Goal: Task Accomplishment & Management: Manage account settings

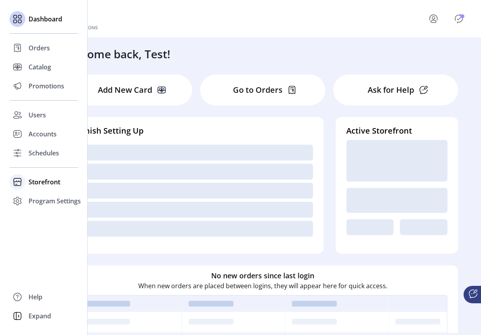
click at [26, 183] on div "Storefront" at bounding box center [44, 181] width 68 height 19
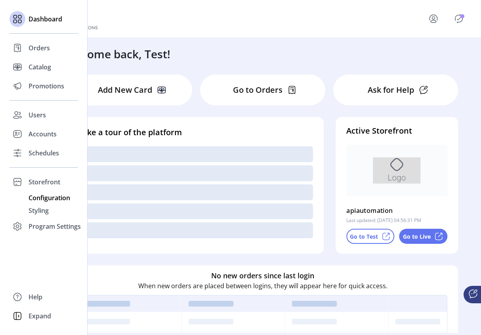
click at [45, 203] on div "Configuration" at bounding box center [44, 197] width 68 height 13
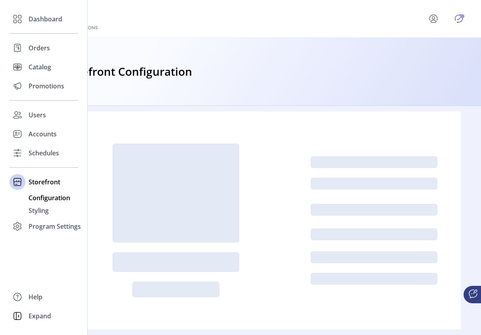
click at [49, 198] on span "Configuration" at bounding box center [50, 198] width 42 height 10
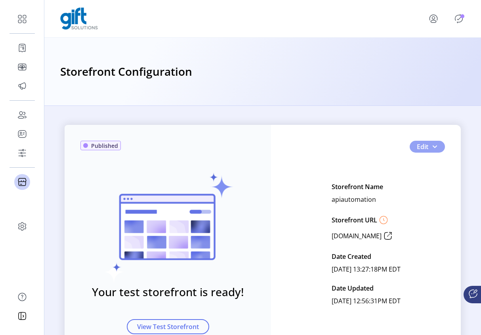
click at [432, 152] on button "Edit" at bounding box center [426, 147] width 35 height 12
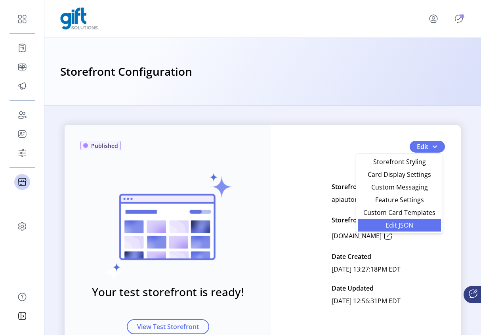
click at [415, 226] on span "Edit JSON" at bounding box center [399, 225] width 74 height 6
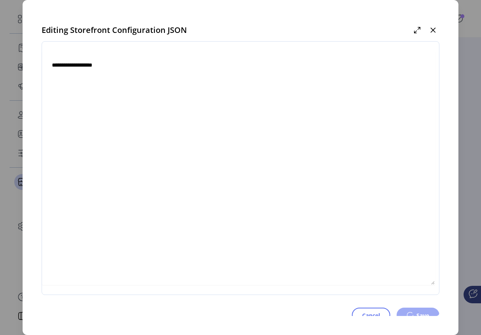
type textarea "**********"
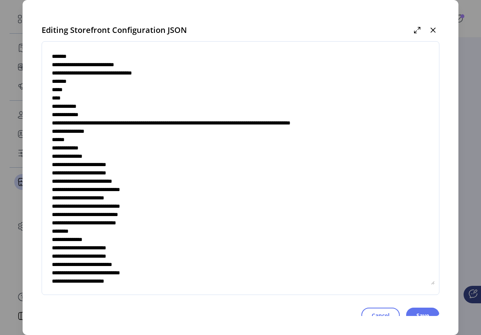
scroll to position [389, 0]
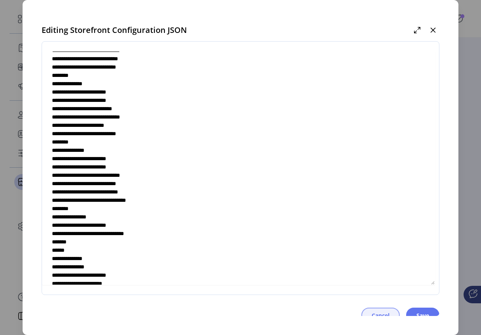
click at [381, 313] on span "Cancel" at bounding box center [380, 315] width 18 height 8
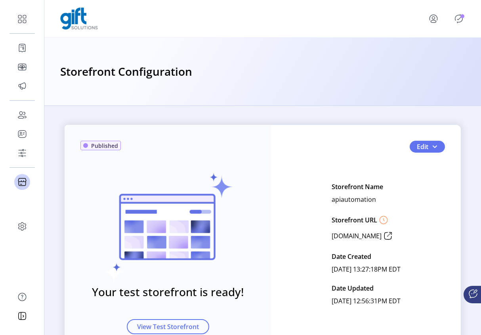
click at [458, 21] on icon "Publisher Panel" at bounding box center [458, 18] width 13 height 13
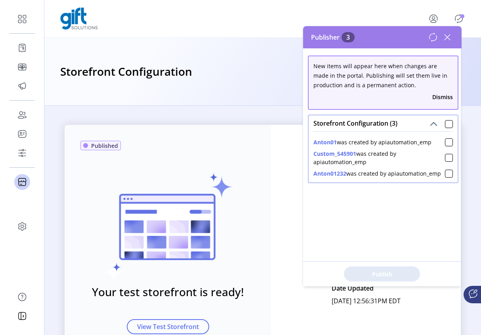
click at [448, 40] on icon at bounding box center [447, 37] width 13 height 13
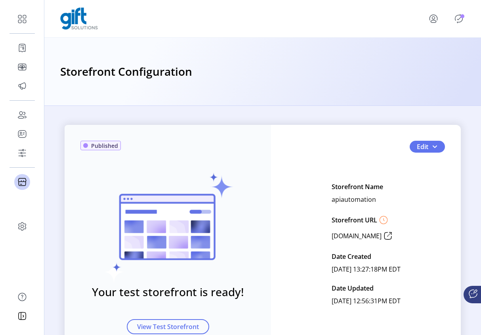
click at [434, 21] on icon "menu" at bounding box center [433, 18] width 13 height 13
click at [417, 50] on span "Sign Out" at bounding box center [417, 53] width 59 height 6
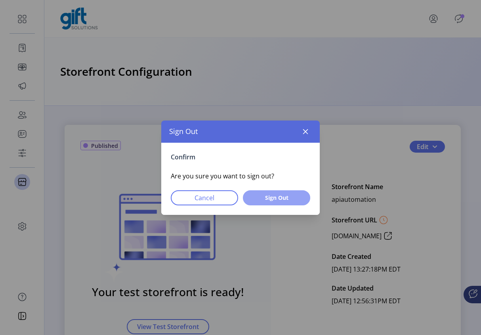
click at [278, 201] on span "Sign Out" at bounding box center [276, 197] width 47 height 8
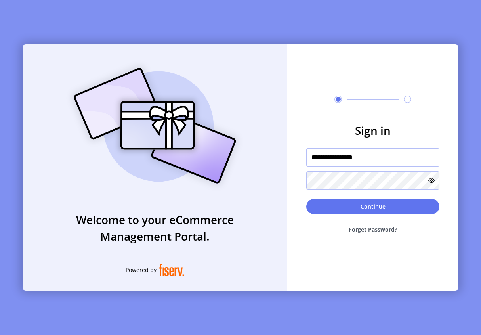
click at [369, 158] on input "**********" at bounding box center [372, 157] width 133 height 18
type input "*********"
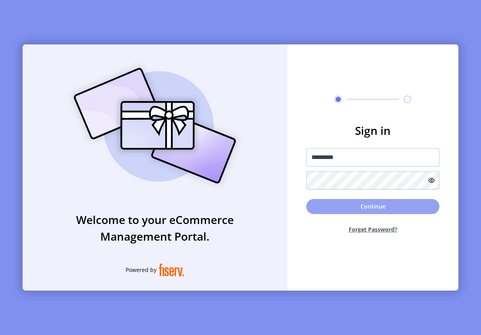
click at [346, 203] on button "Continue" at bounding box center [372, 206] width 133 height 15
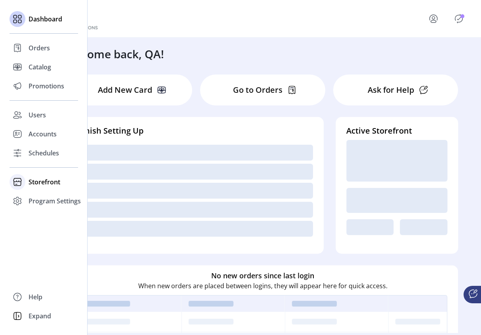
click at [32, 183] on span "Storefront" at bounding box center [45, 182] width 32 height 10
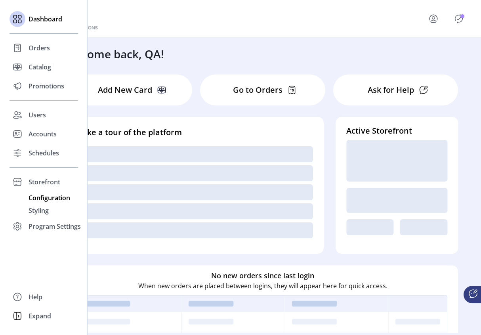
click at [56, 196] on span "Configuration" at bounding box center [50, 198] width 42 height 10
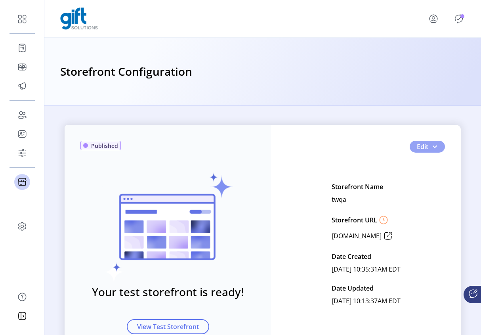
click at [434, 146] on span "button" at bounding box center [434, 146] width 6 height 6
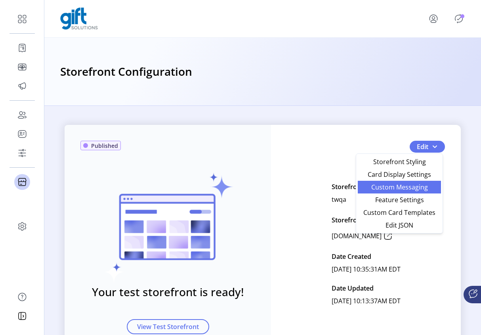
click at [405, 191] on link "Custom Messaging" at bounding box center [398, 187] width 83 height 13
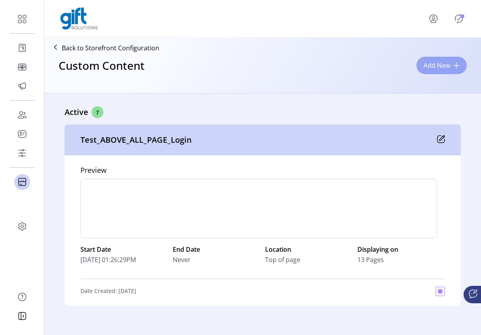
click at [456, 60] on button "Add New" at bounding box center [441, 65] width 50 height 17
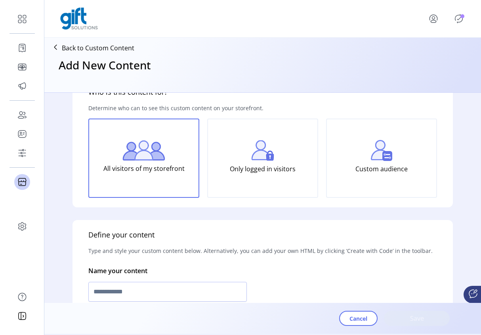
scroll to position [80, 0]
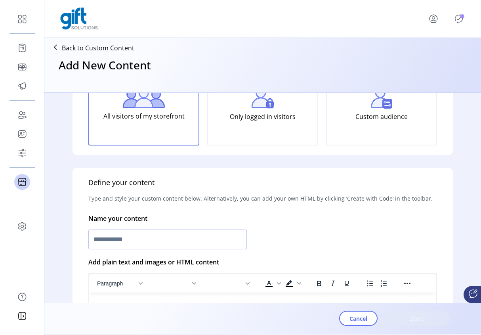
click at [137, 240] on input "text" at bounding box center [167, 239] width 158 height 20
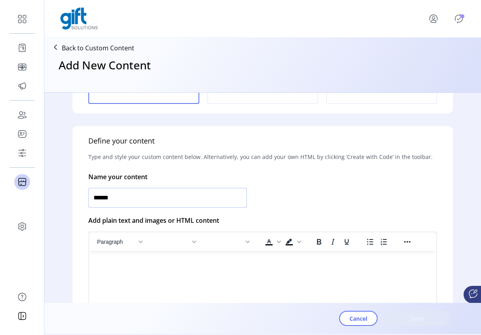
scroll to position [164, 0]
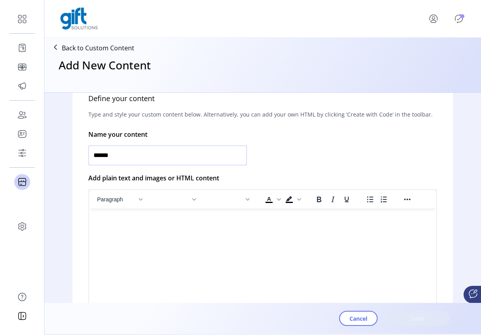
type input "******"
click at [173, 215] on html at bounding box center [262, 211] width 347 height 6
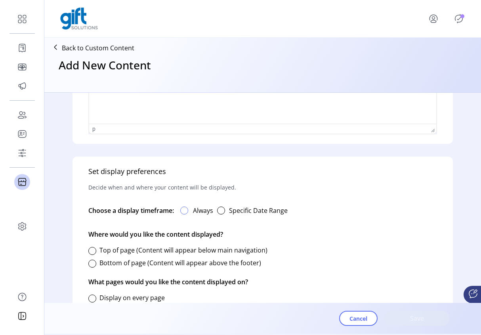
click at [185, 211] on div at bounding box center [184, 210] width 8 height 8
click at [94, 264] on div at bounding box center [92, 263] width 8 height 8
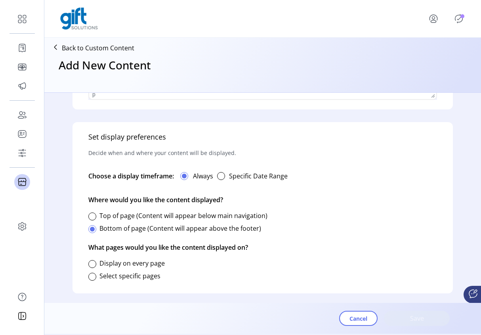
scroll to position [415, 0]
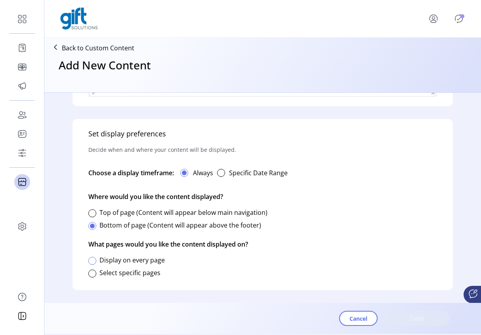
click at [94, 262] on div at bounding box center [92, 261] width 8 height 8
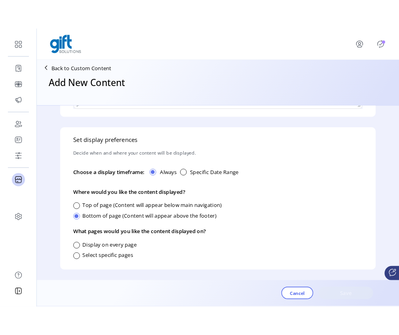
scroll to position [5, 3]
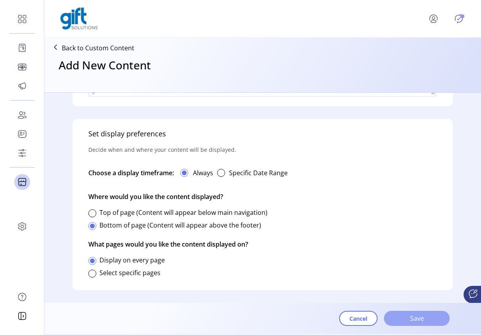
click at [428, 317] on span "Save" at bounding box center [416, 318] width 45 height 10
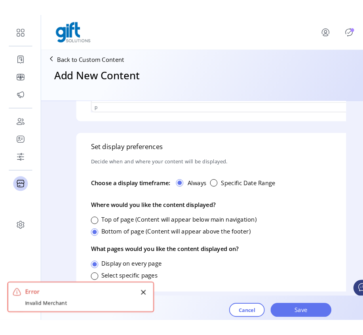
scroll to position [423, 0]
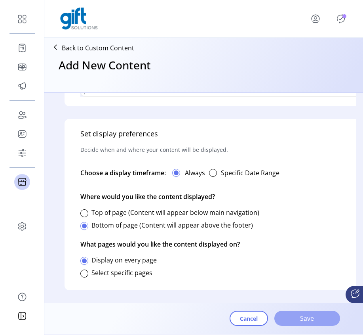
click at [310, 319] on span "Save" at bounding box center [307, 318] width 45 height 10
